Goal: Transaction & Acquisition: Book appointment/travel/reservation

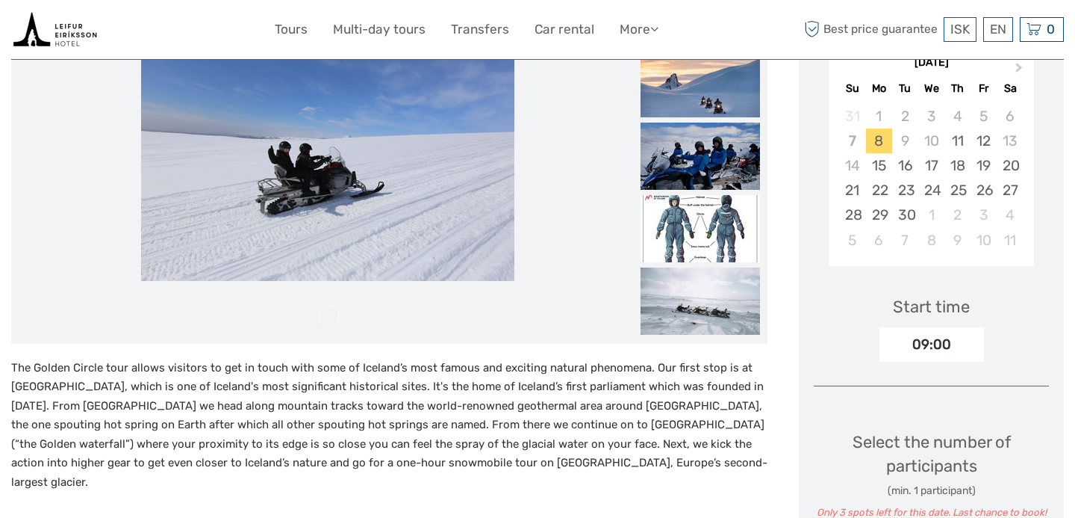
scroll to position [286, 0]
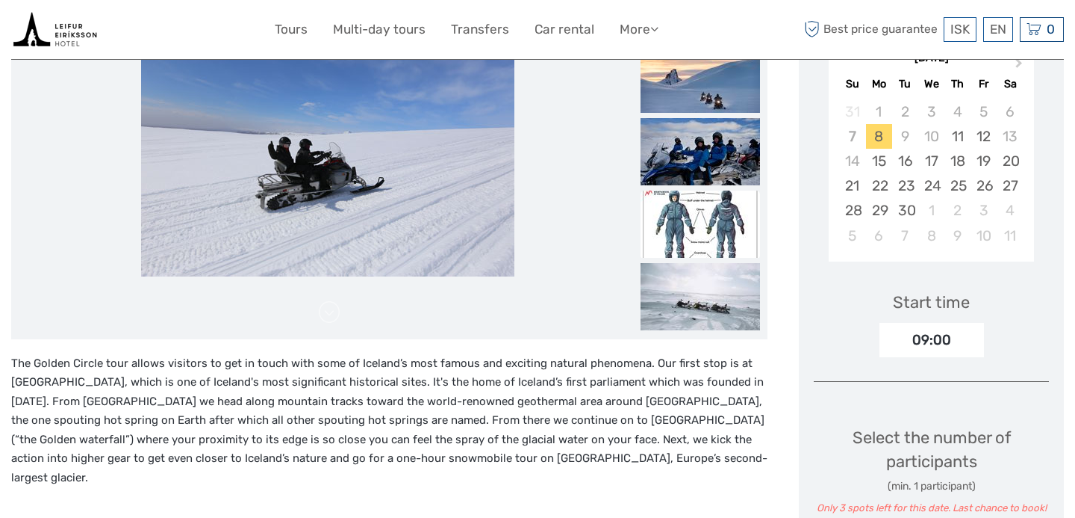
click at [706, 222] on img at bounding box center [700, 223] width 119 height 67
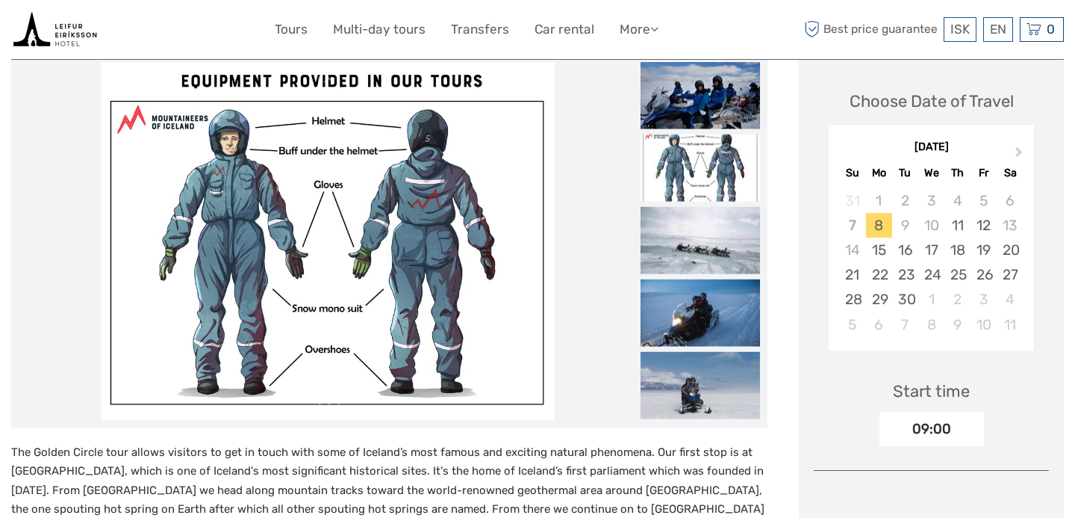
scroll to position [203, 0]
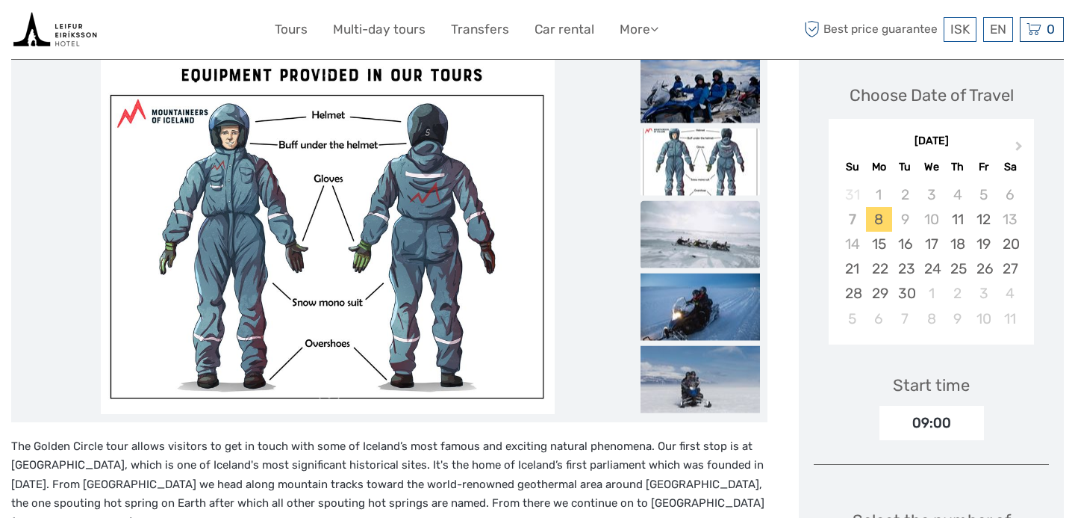
click at [709, 240] on img at bounding box center [700, 233] width 119 height 67
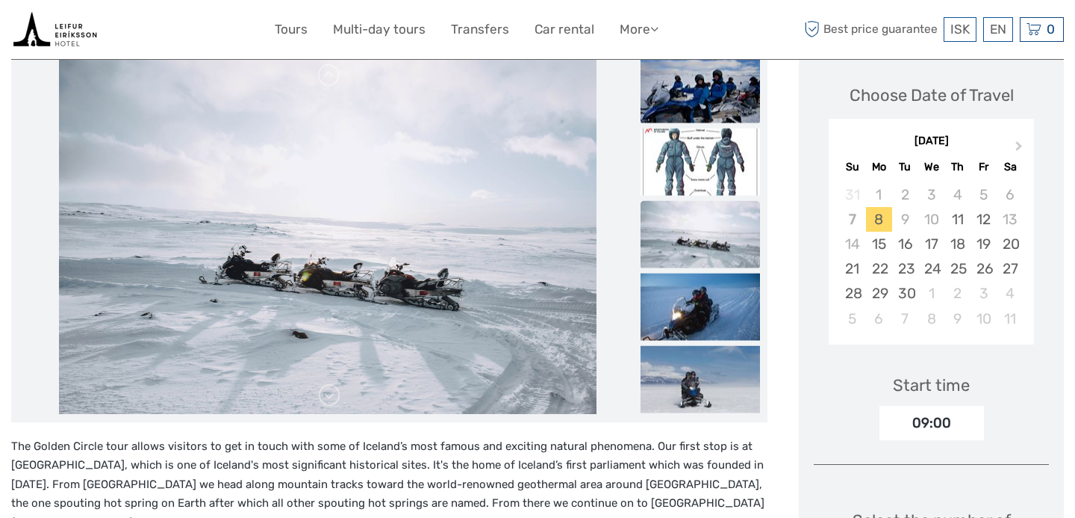
click at [709, 102] on img at bounding box center [700, 88] width 119 height 67
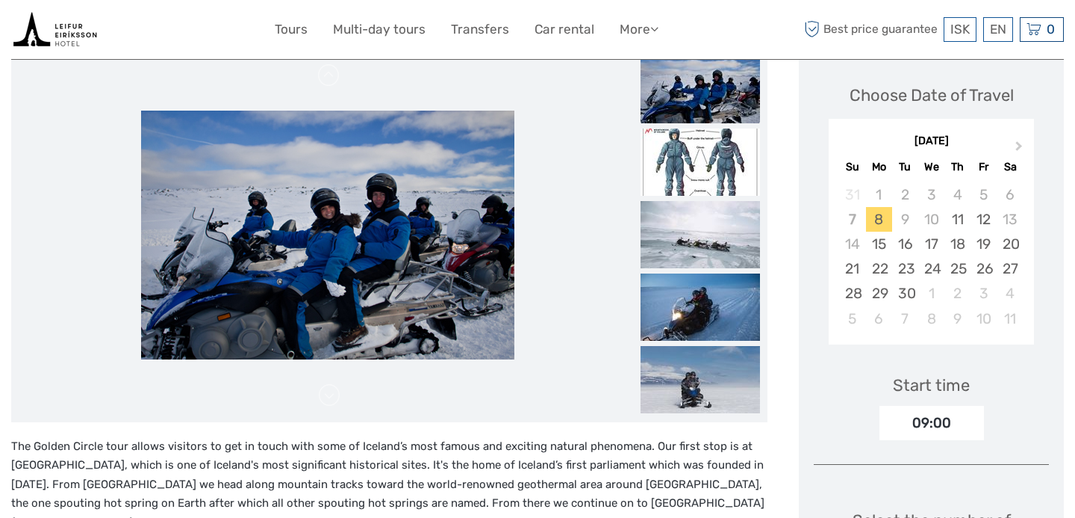
scroll to position [0, 0]
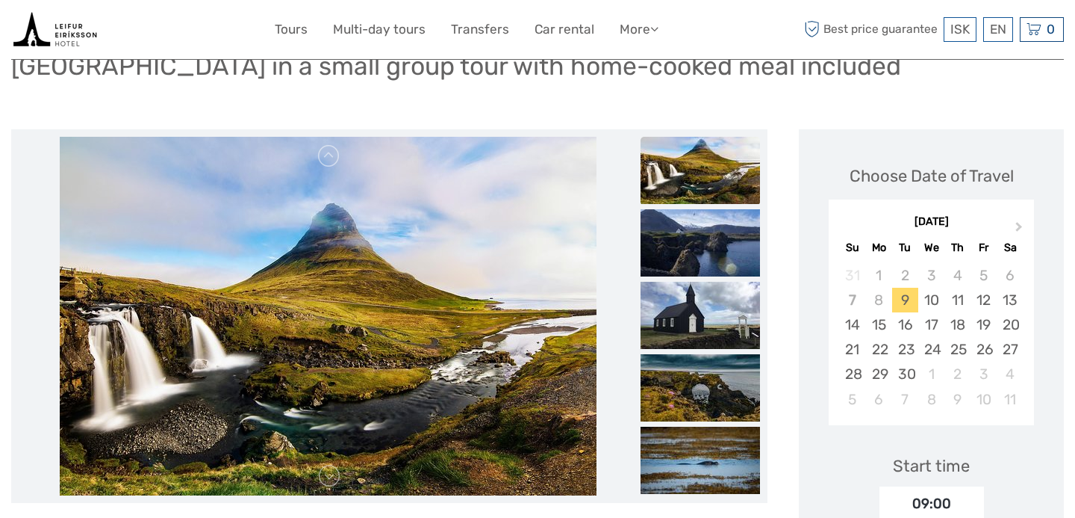
scroll to position [113, 0]
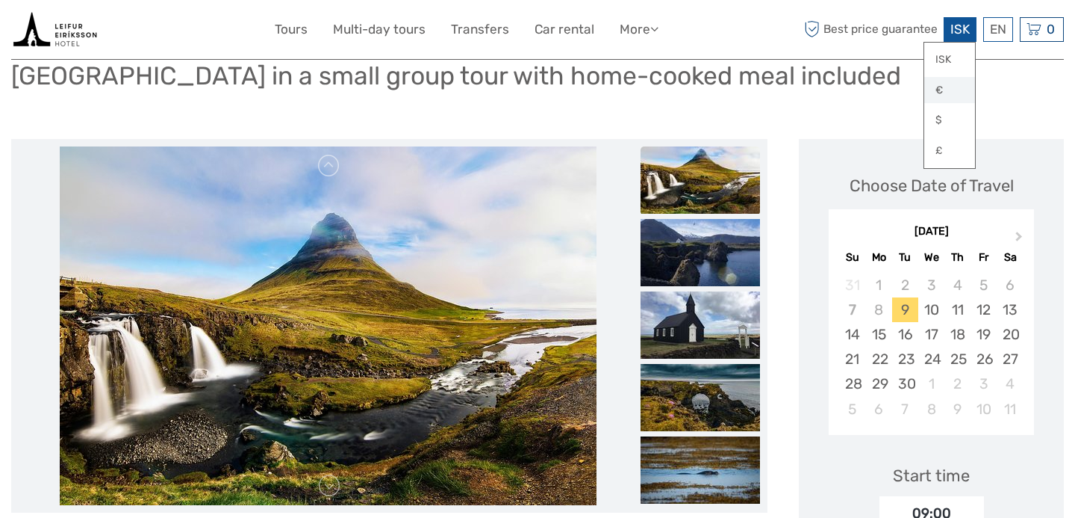
click at [937, 87] on link "€" at bounding box center [950, 90] width 51 height 27
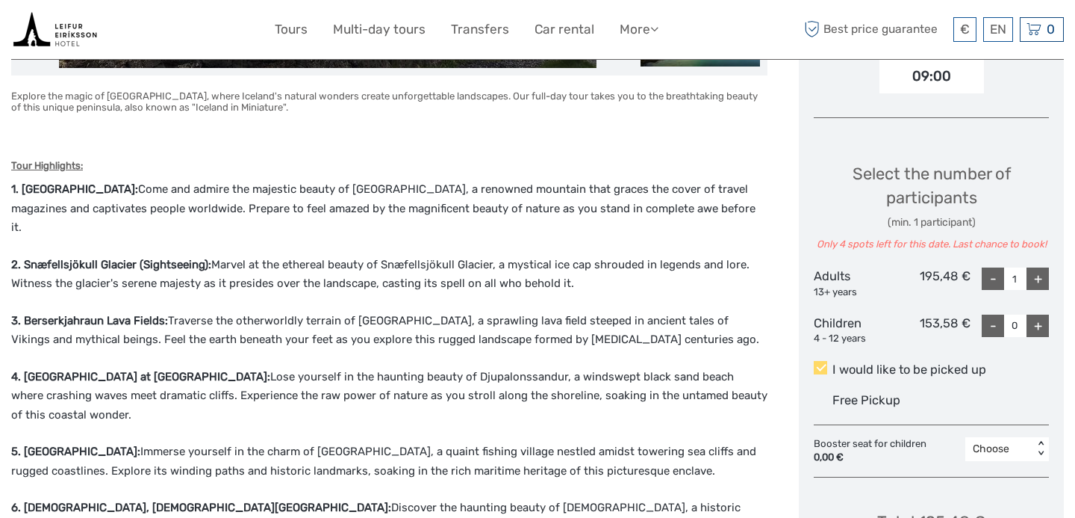
scroll to position [0, 0]
